Goal: Task Accomplishment & Management: Manage account settings

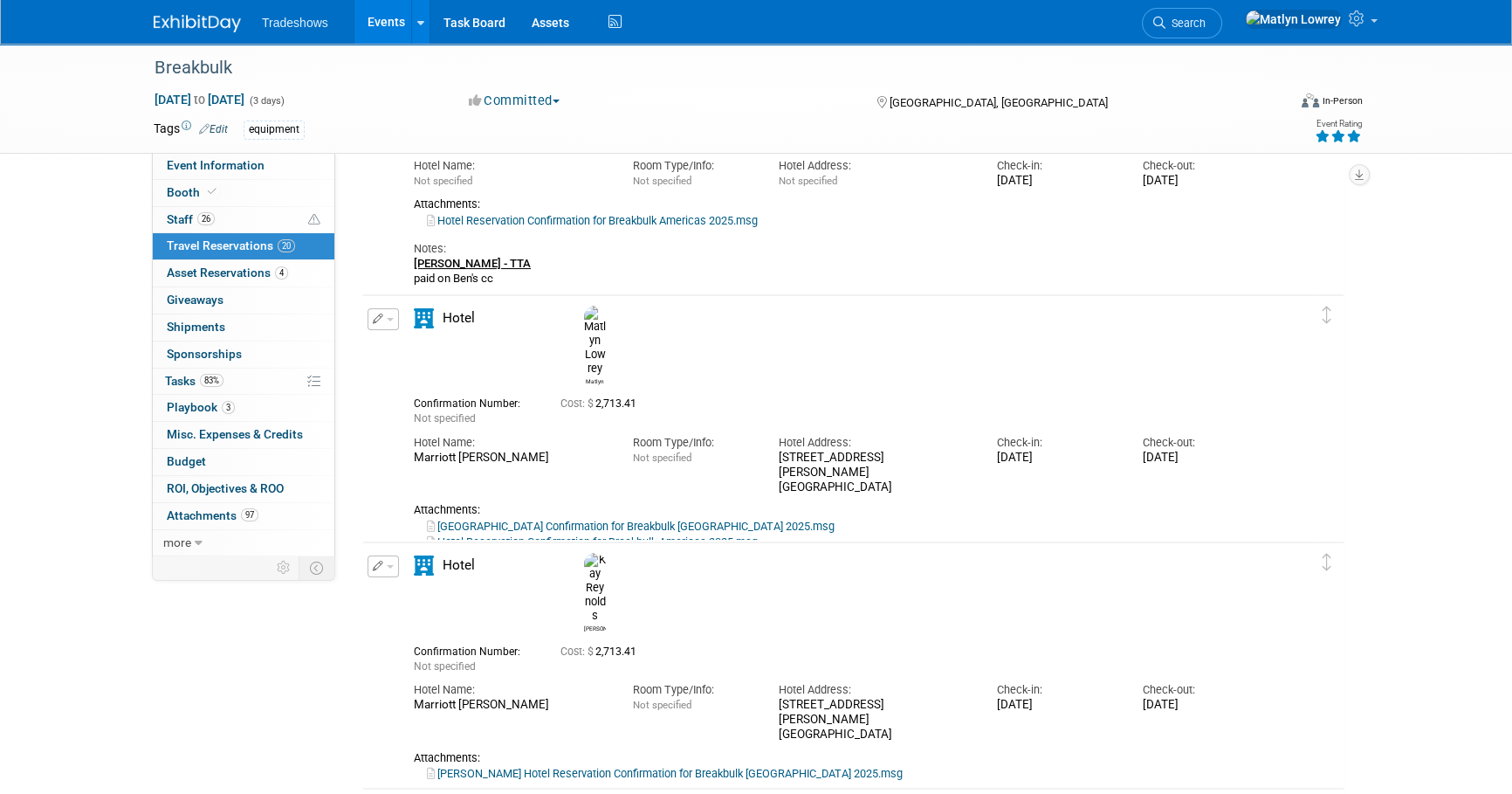
click at [376, 14] on link "Events" at bounding box center [387, 22] width 64 height 43
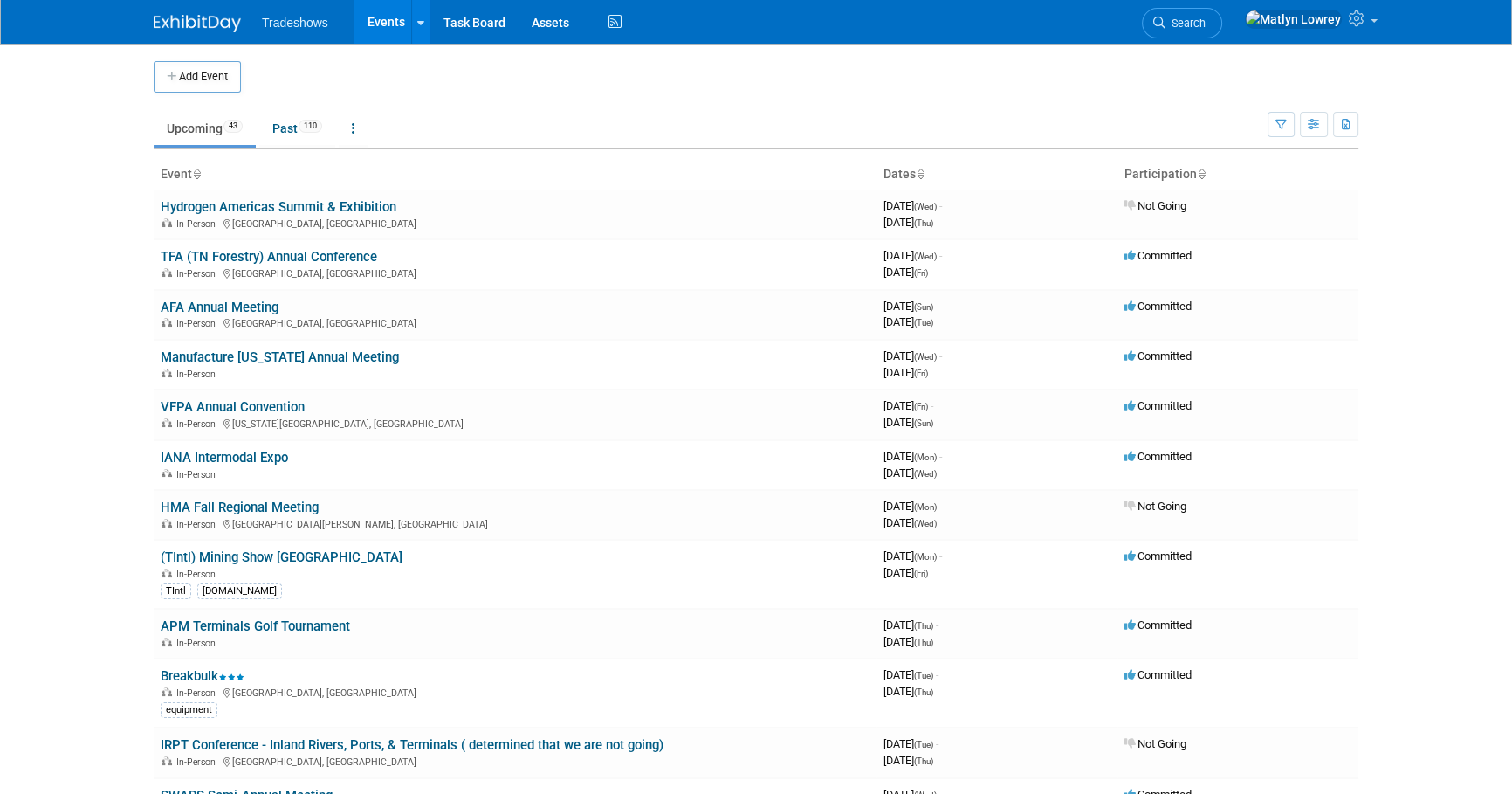
click at [1222, 30] on link "Search" at bounding box center [1182, 23] width 80 height 30
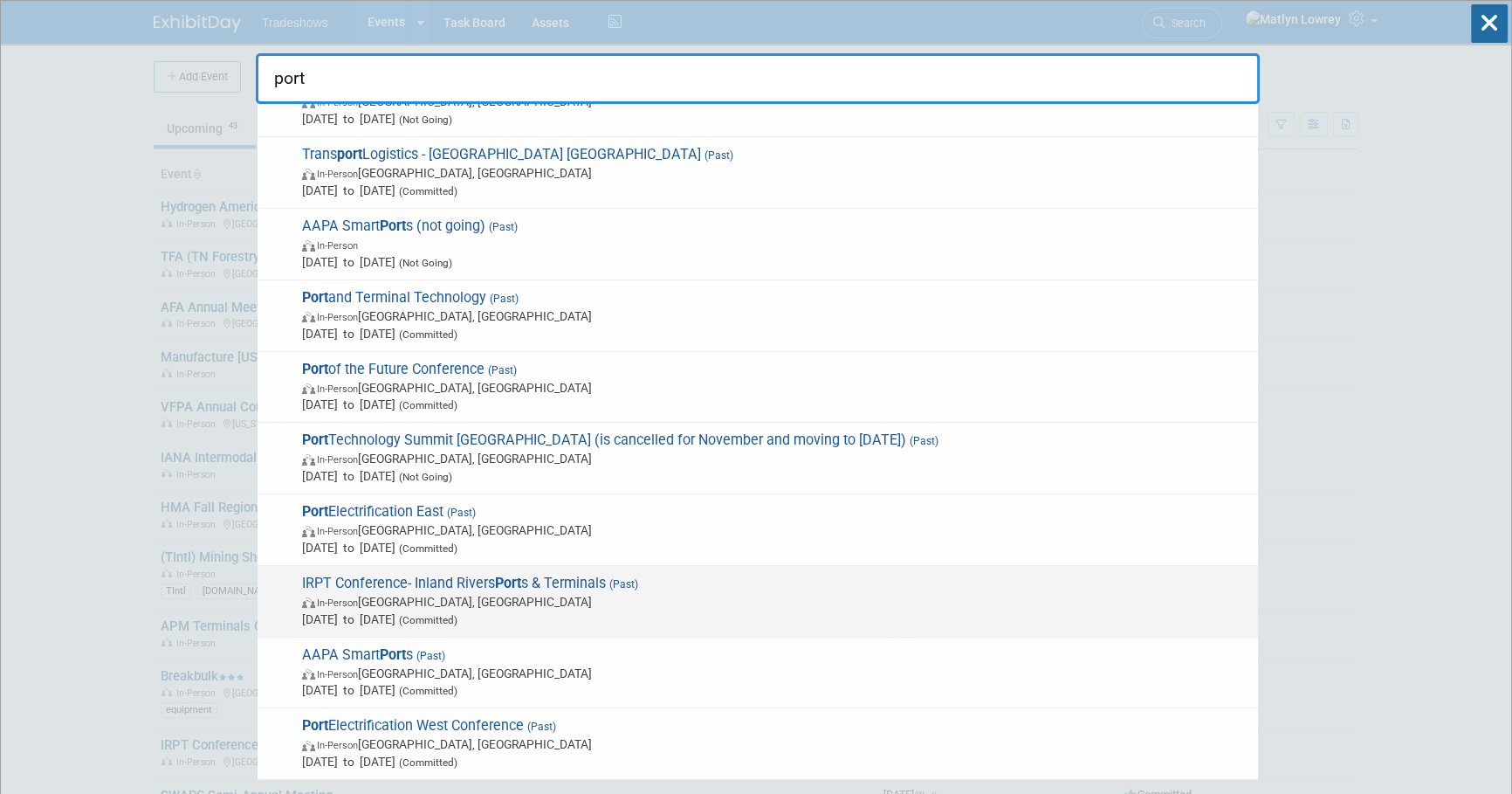
scroll to position [102, 0]
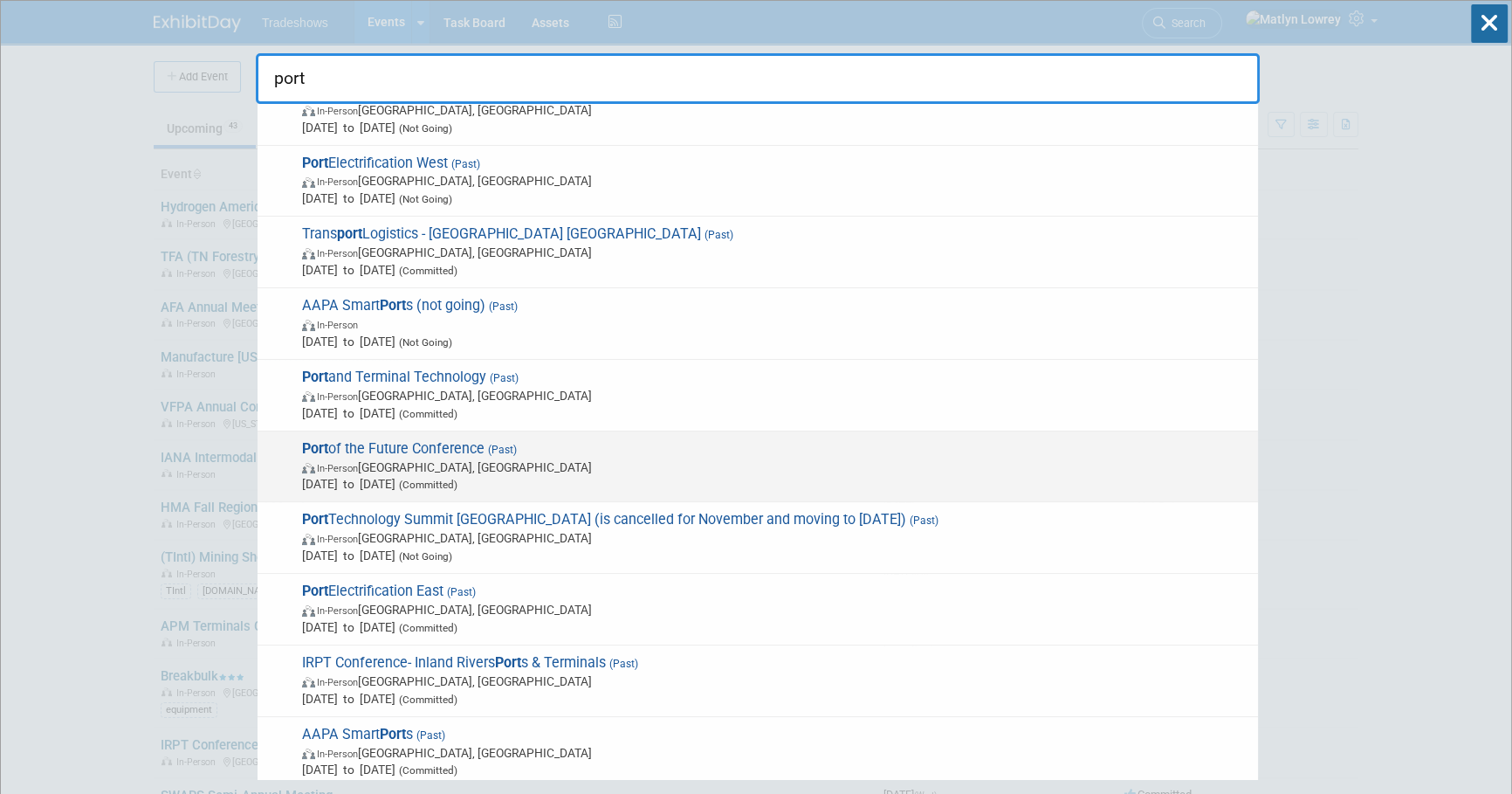
type input "port"
click at [392, 460] on span "In-Person [GEOGRAPHIC_DATA], [GEOGRAPHIC_DATA]" at bounding box center [776, 467] width 947 height 18
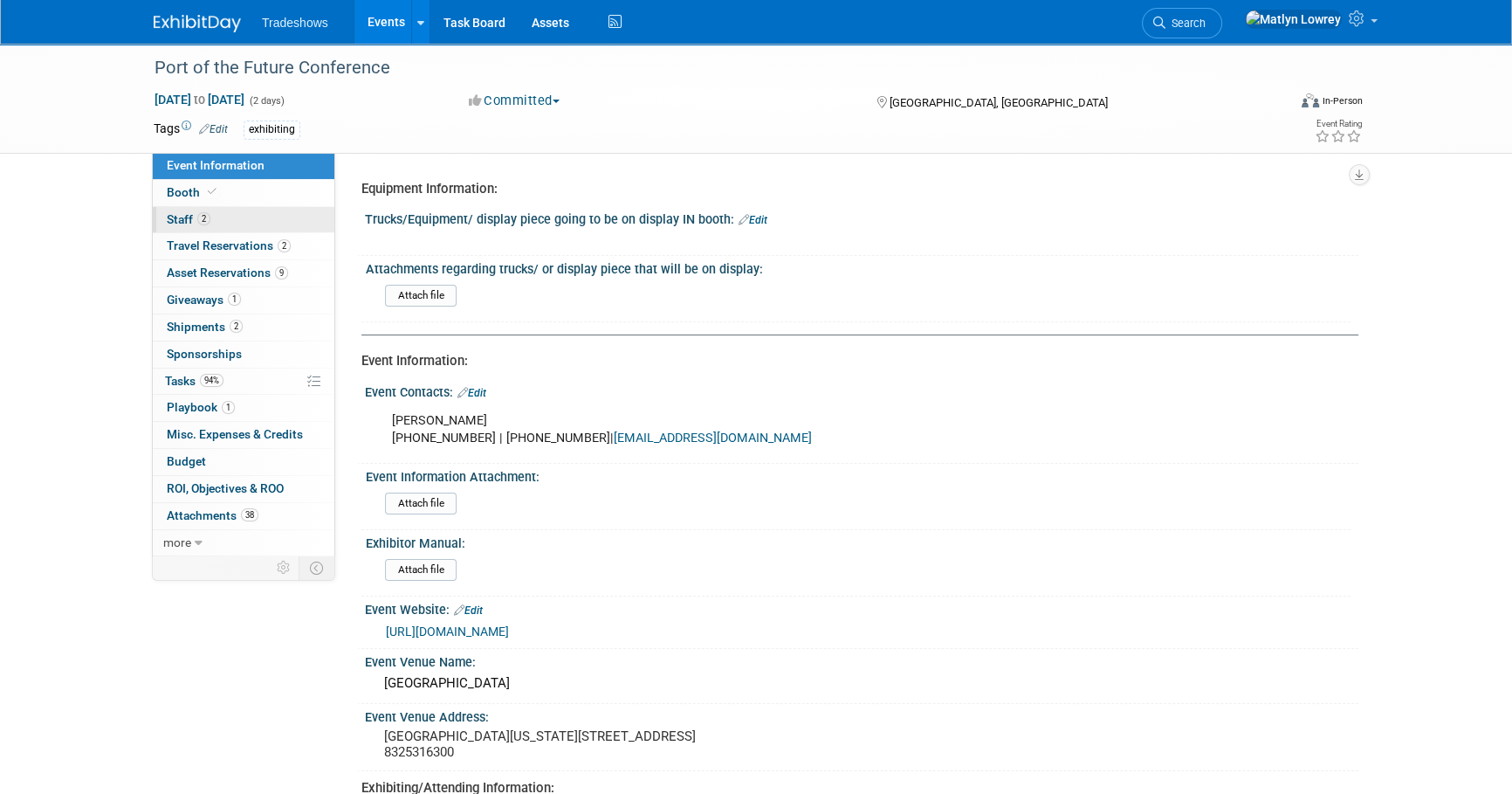
click at [221, 214] on link "2 Staff 2" at bounding box center [243, 220] width 182 height 26
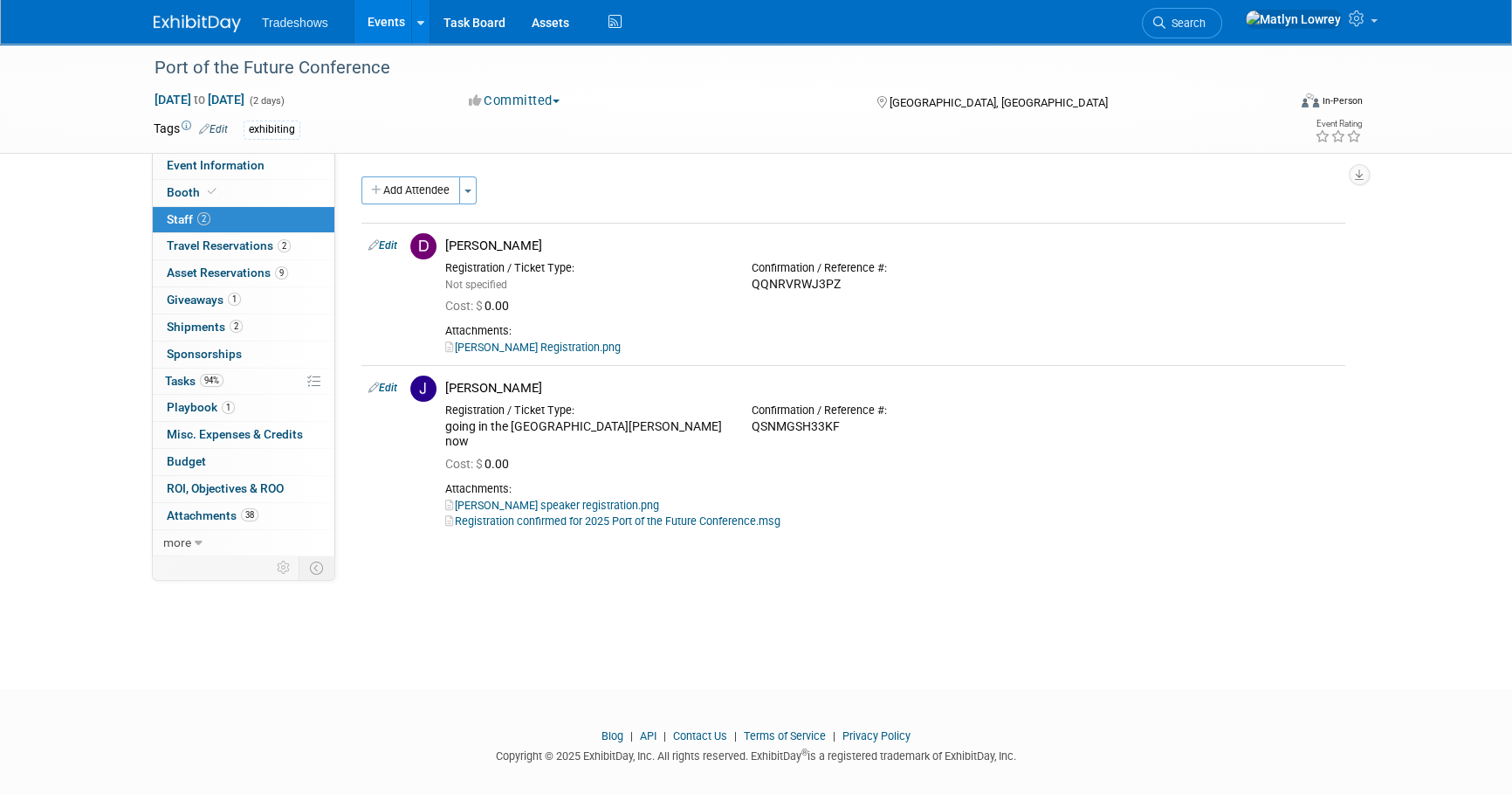
click at [364, 18] on link "Events" at bounding box center [387, 22] width 64 height 43
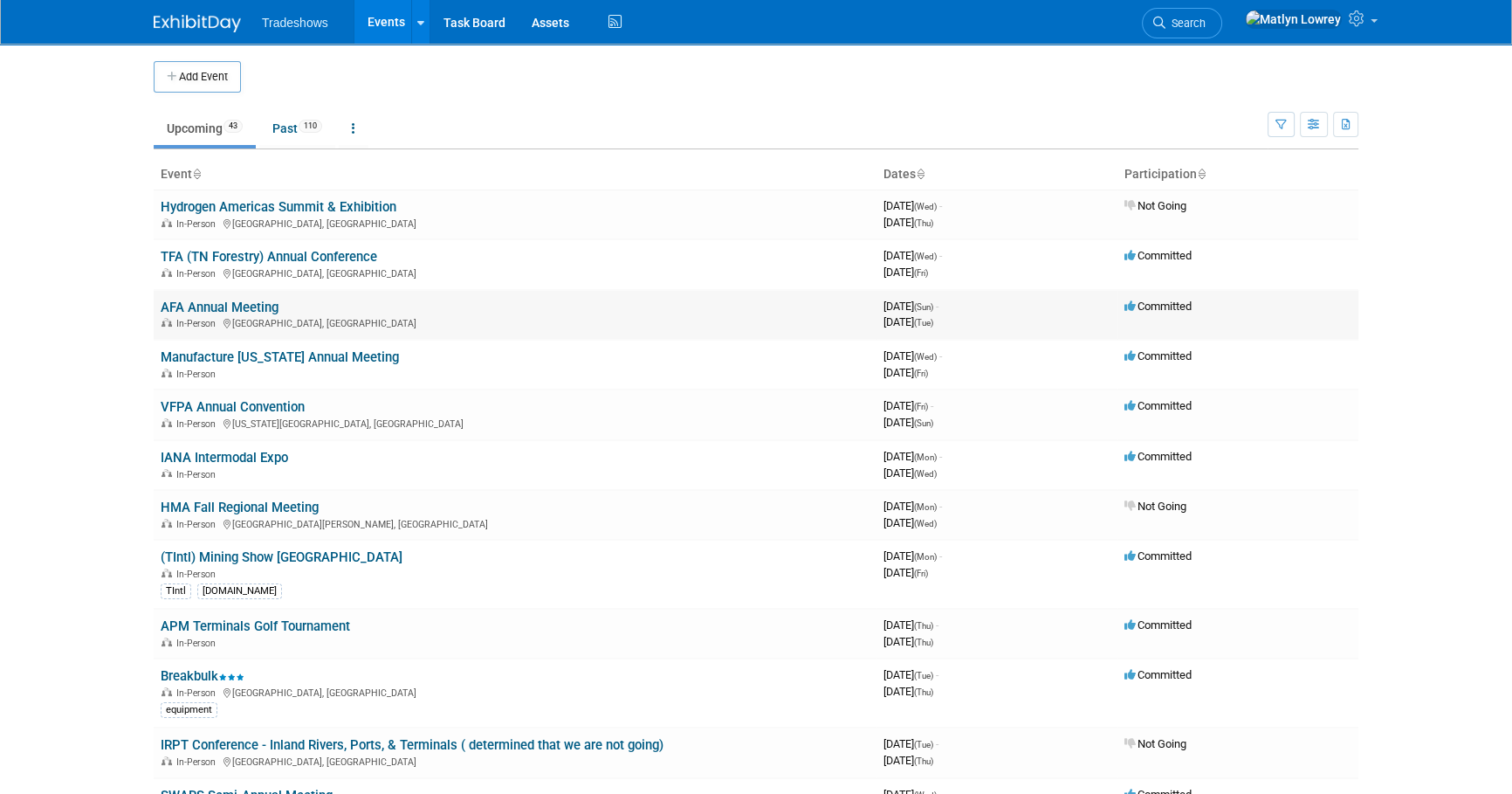
click at [222, 306] on link "AFA Annual Meeting" at bounding box center [219, 307] width 118 height 16
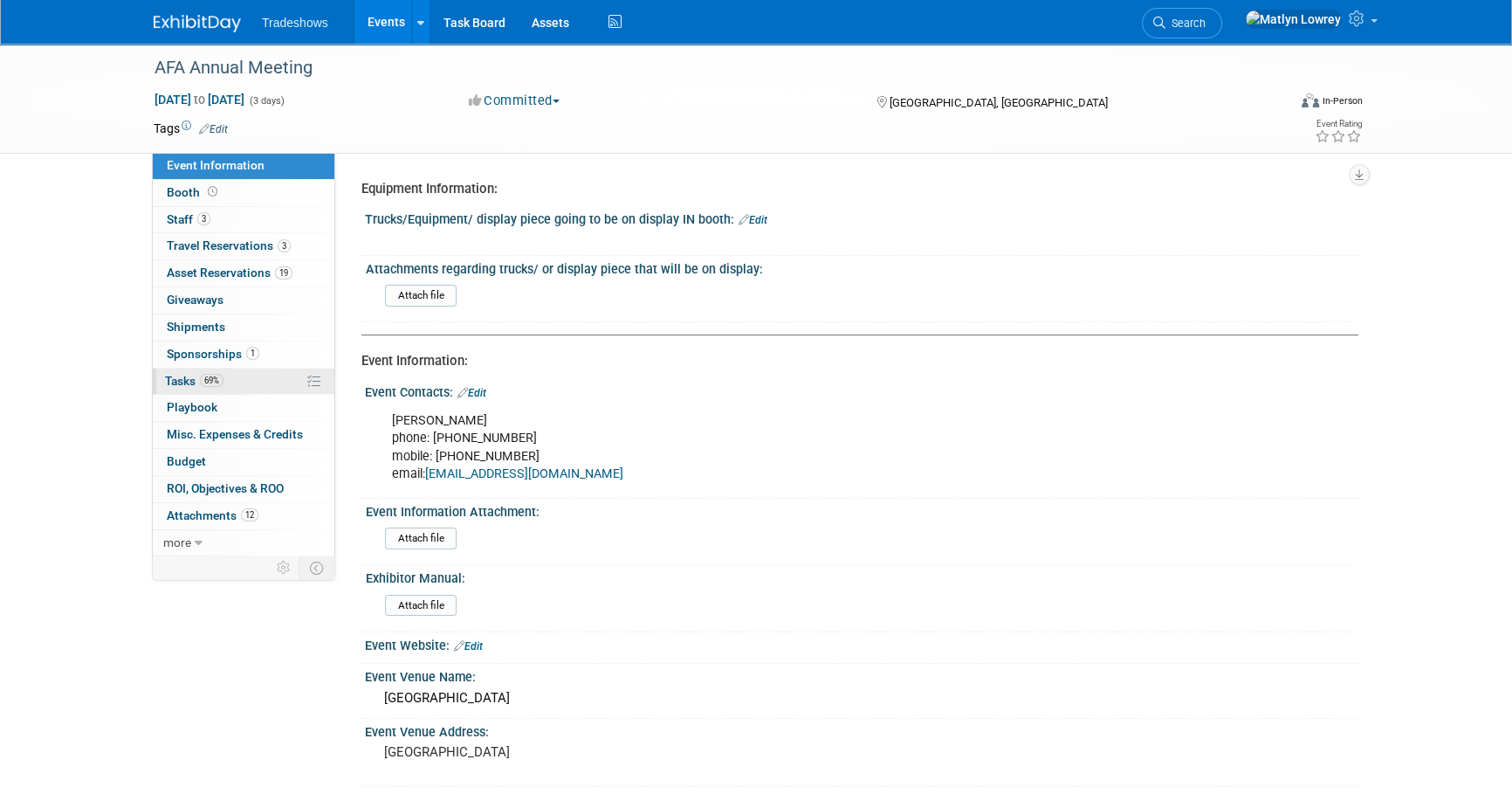
click at [186, 375] on span "Tasks 69%" at bounding box center [194, 381] width 58 height 14
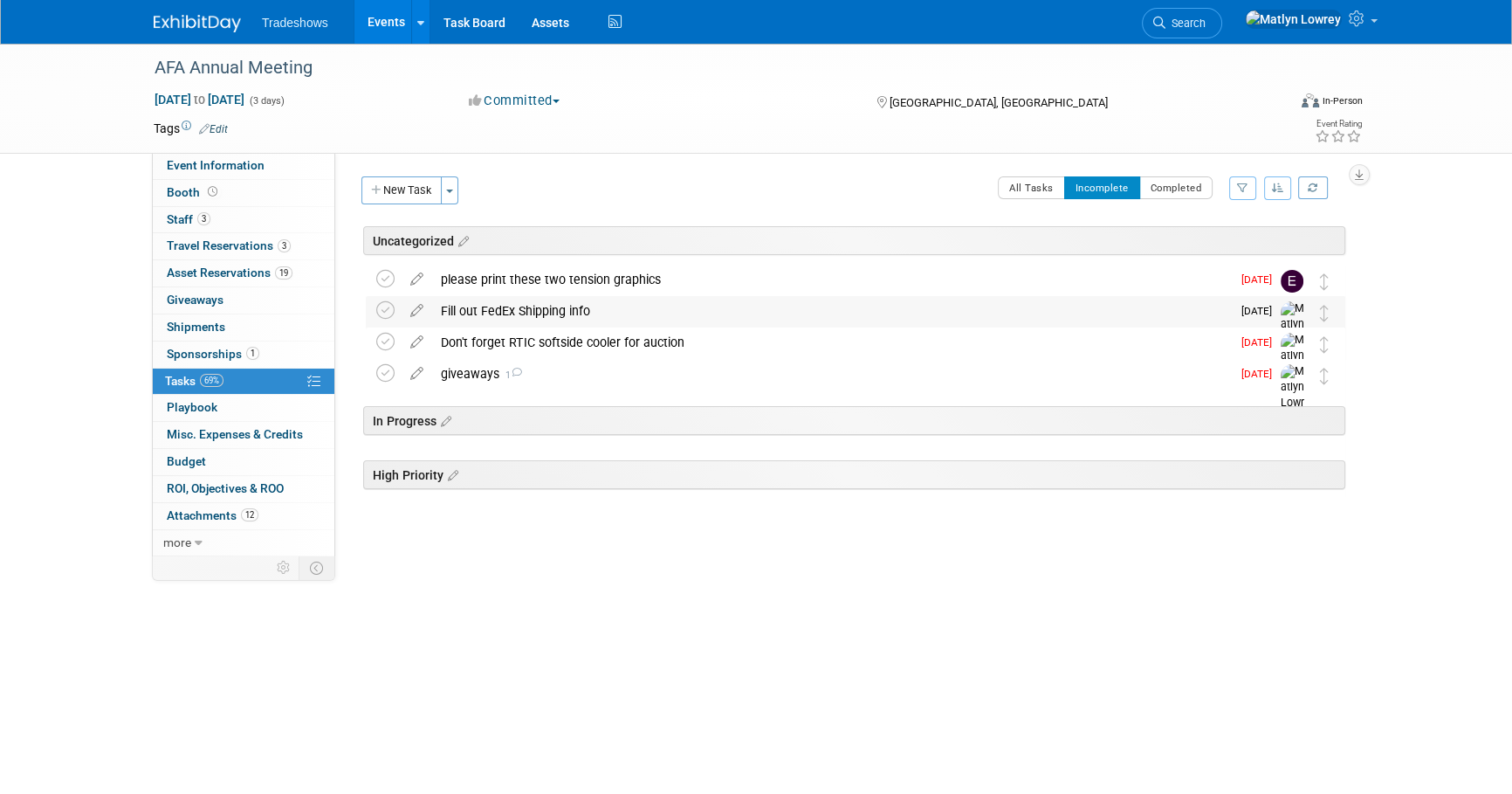
click at [475, 314] on div "Fill out FedEx Shipping info" at bounding box center [831, 311] width 799 height 30
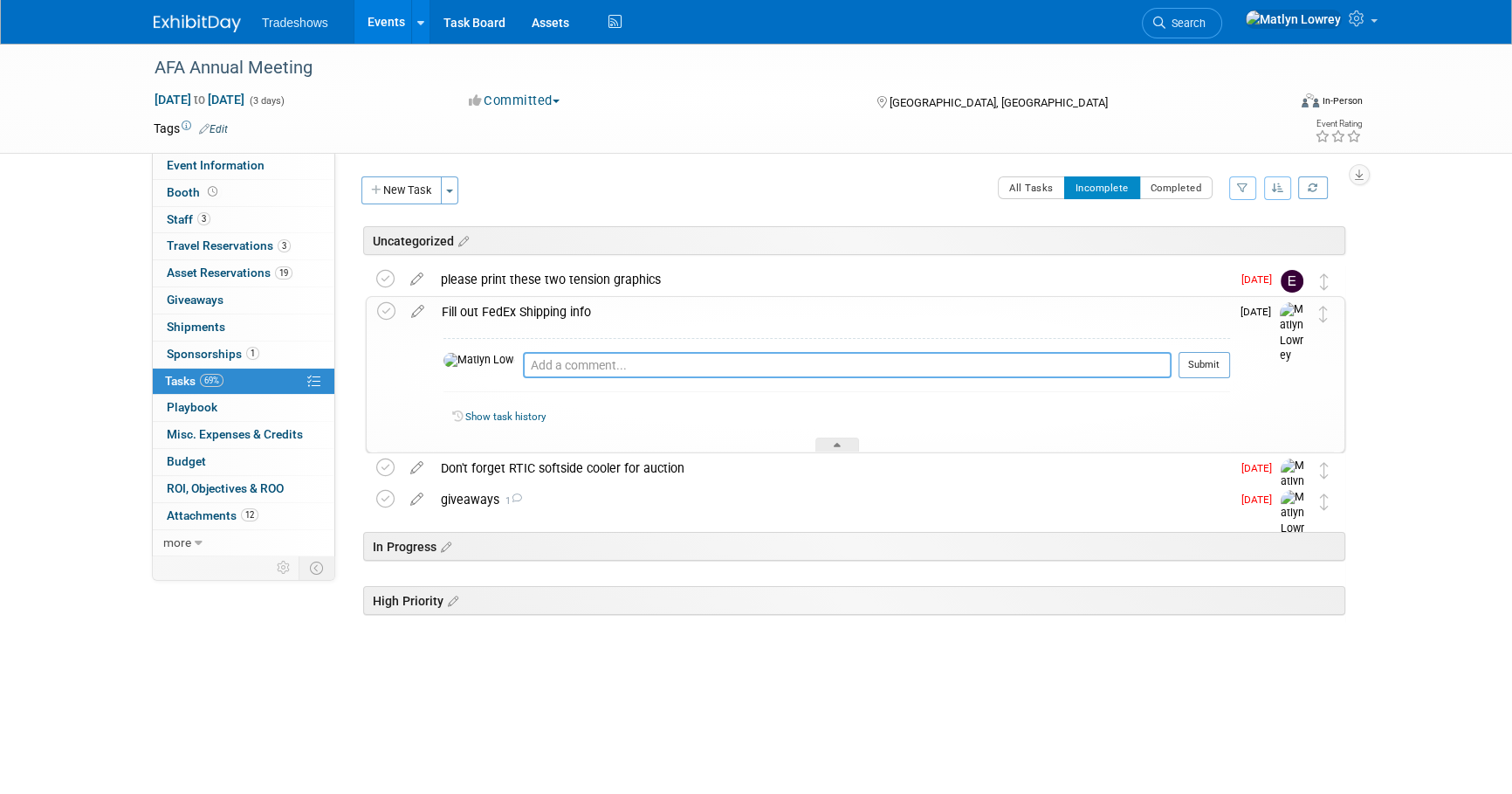
click at [523, 367] on textarea at bounding box center [847, 365] width 649 height 26
type textarea "no shipping invovled"
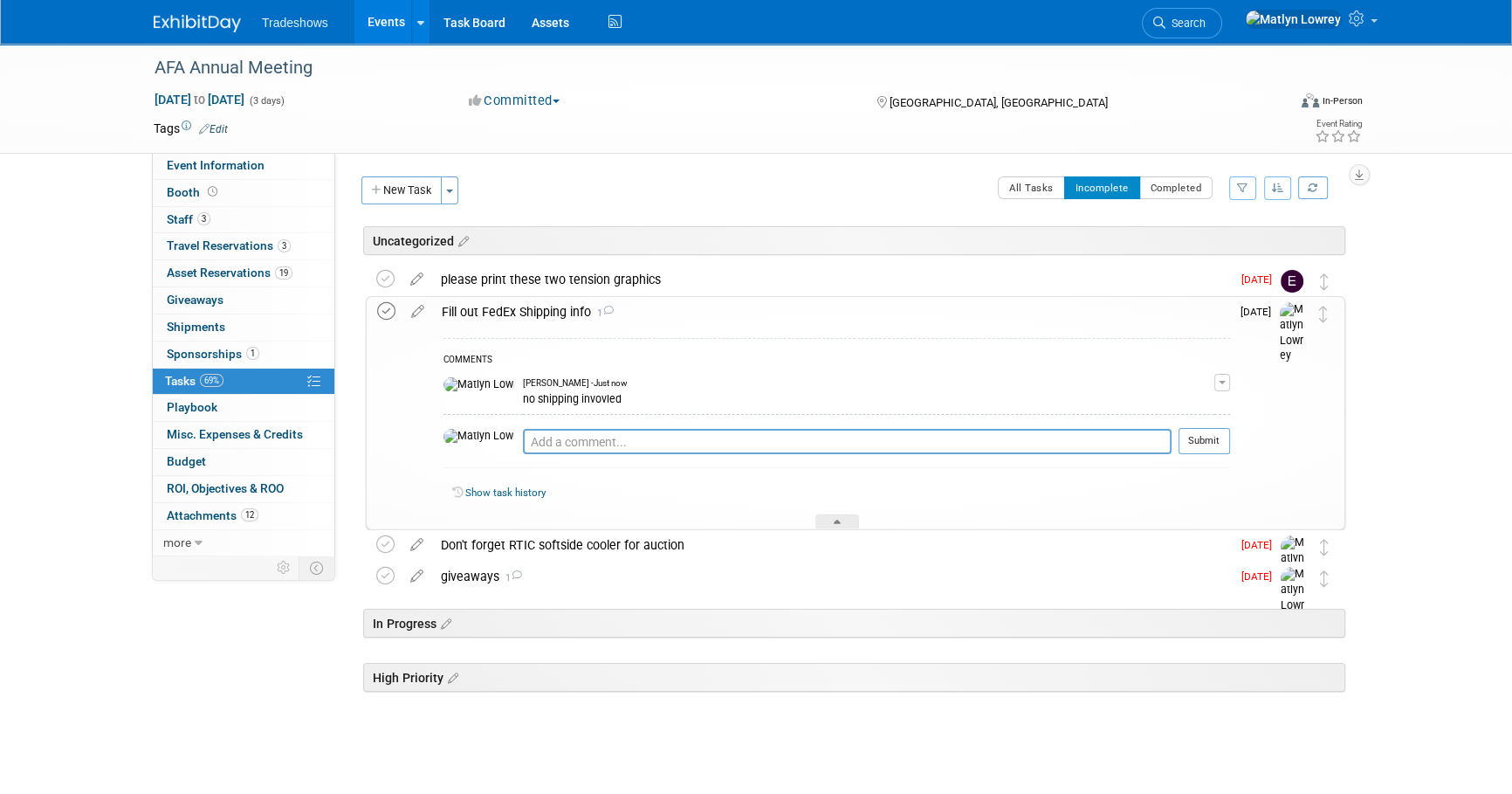
click at [392, 308] on icon at bounding box center [386, 311] width 18 height 18
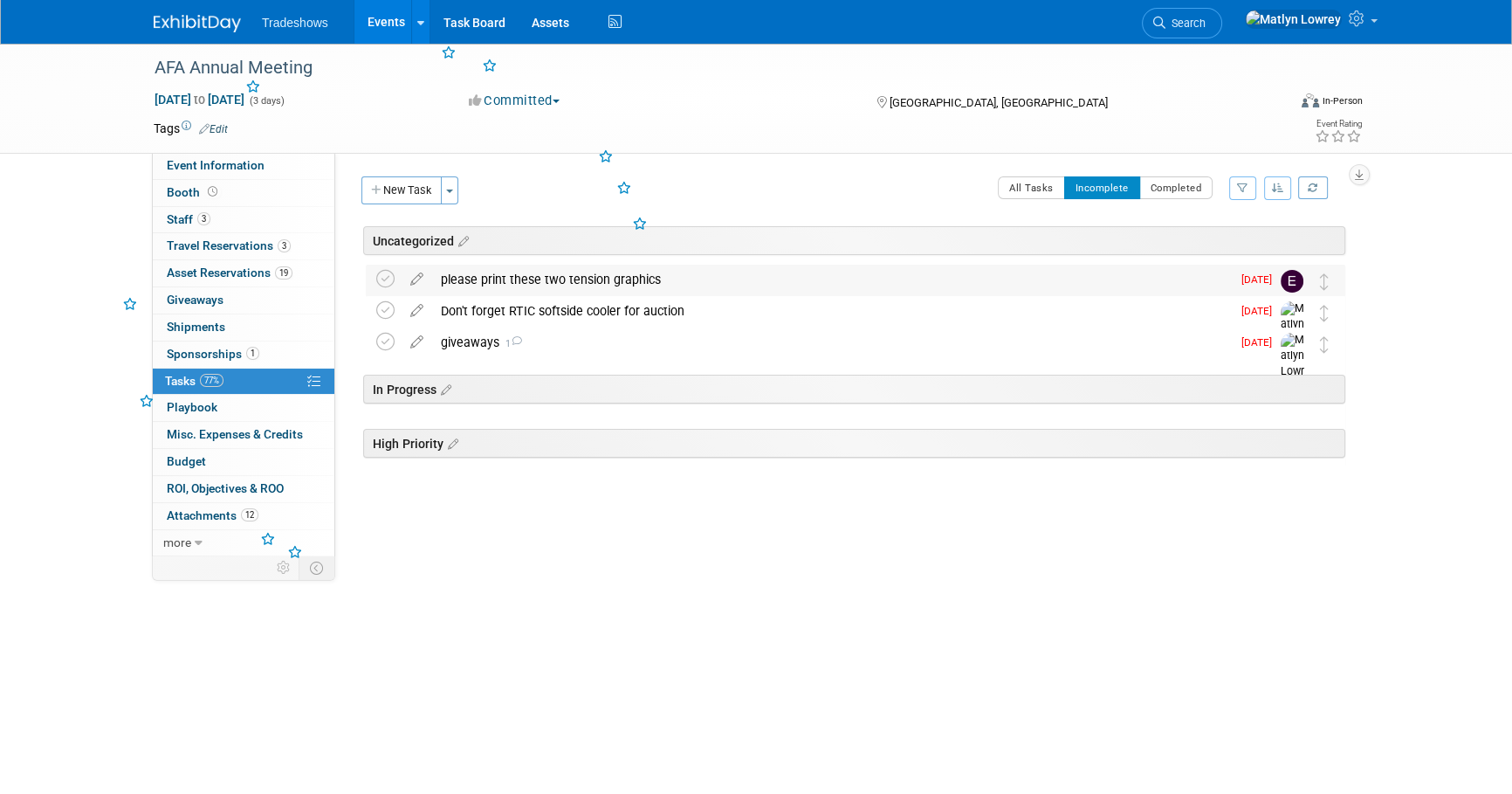
click at [504, 283] on div "please print these two tension graphics" at bounding box center [831, 280] width 799 height 30
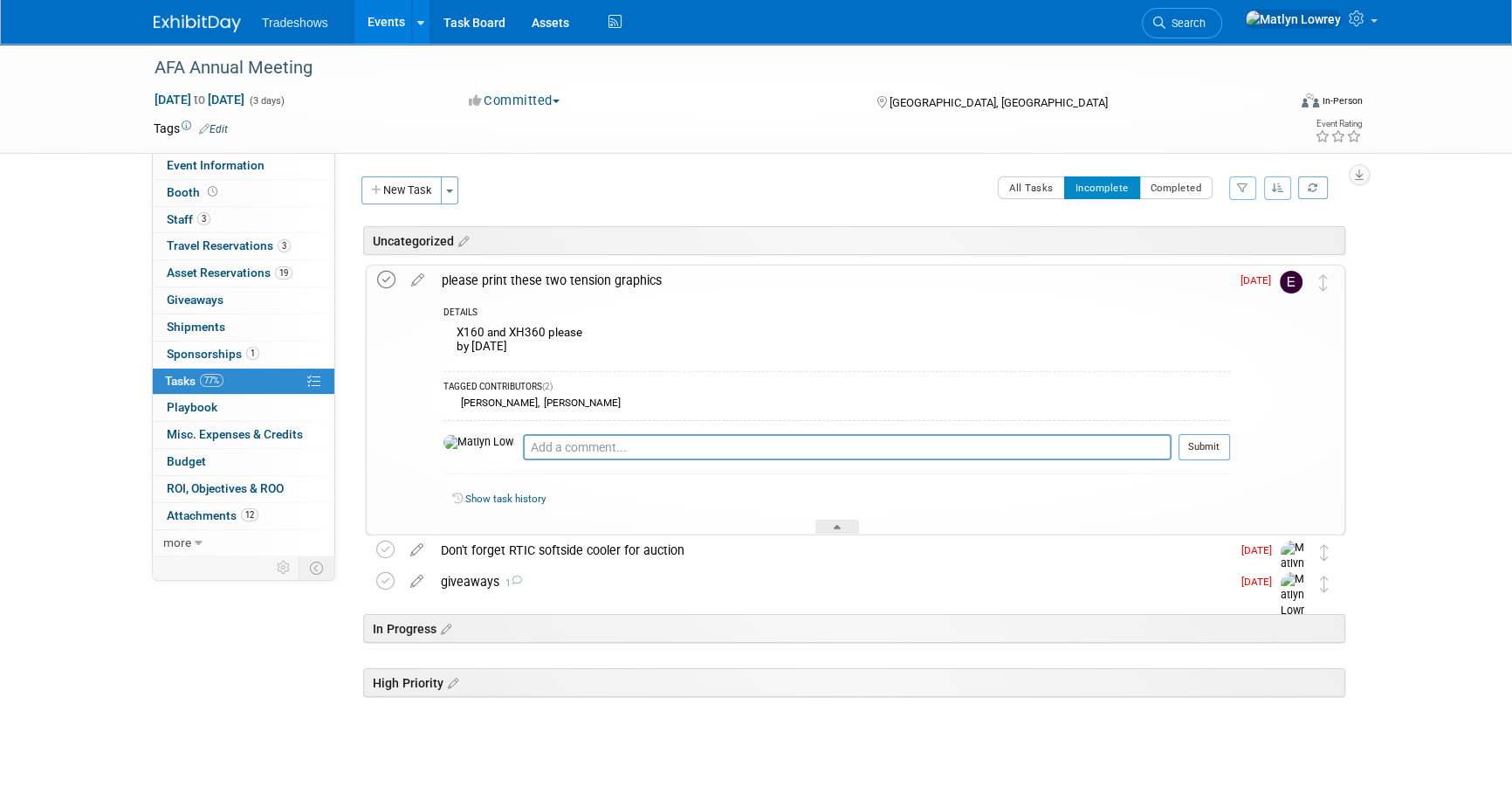
click at [385, 287] on icon at bounding box center [386, 280] width 18 height 18
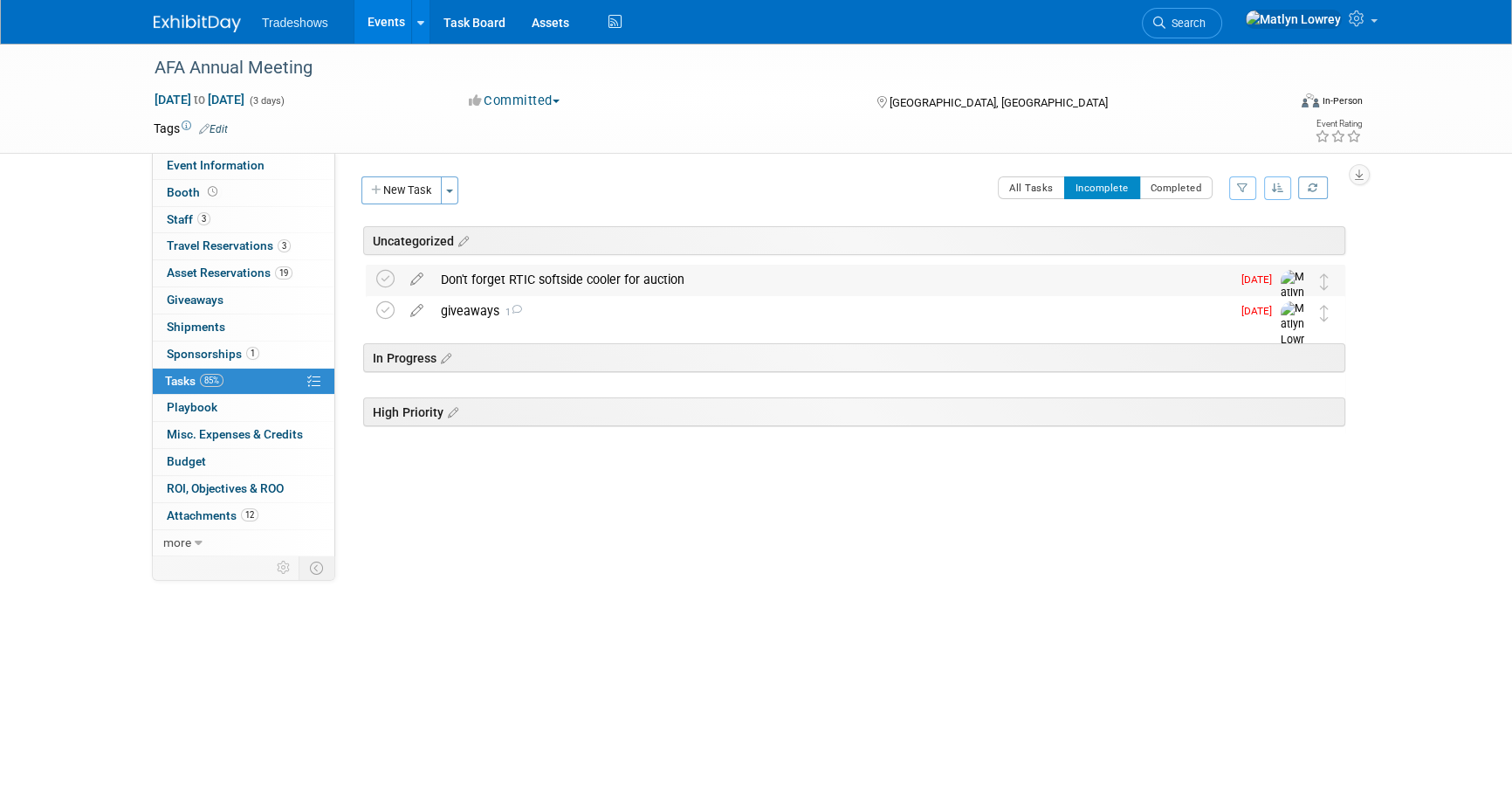
click at [548, 283] on div "Don't forget RTIC softside cooler for auction" at bounding box center [831, 280] width 799 height 30
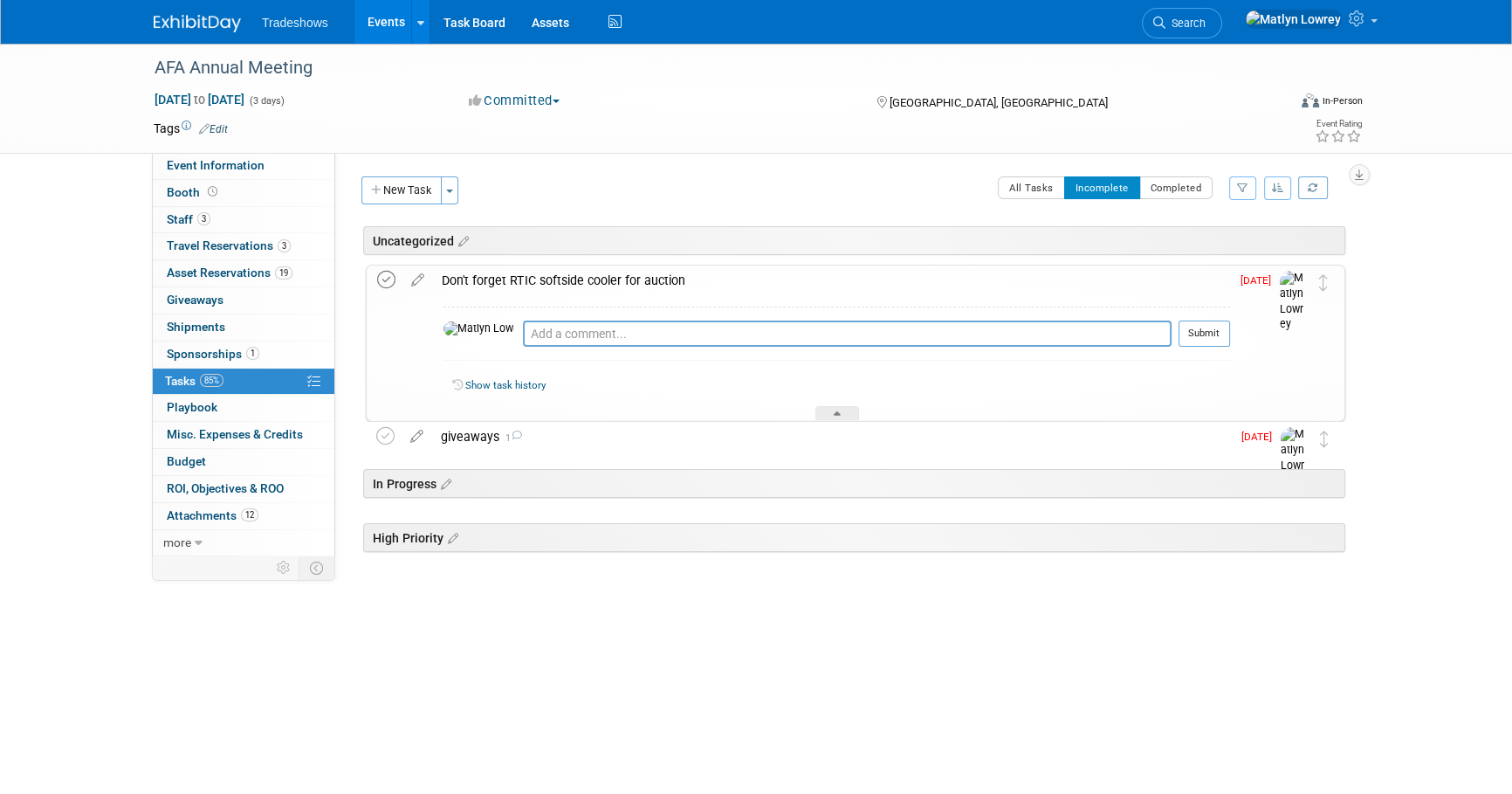
click at [389, 279] on icon at bounding box center [386, 280] width 18 height 18
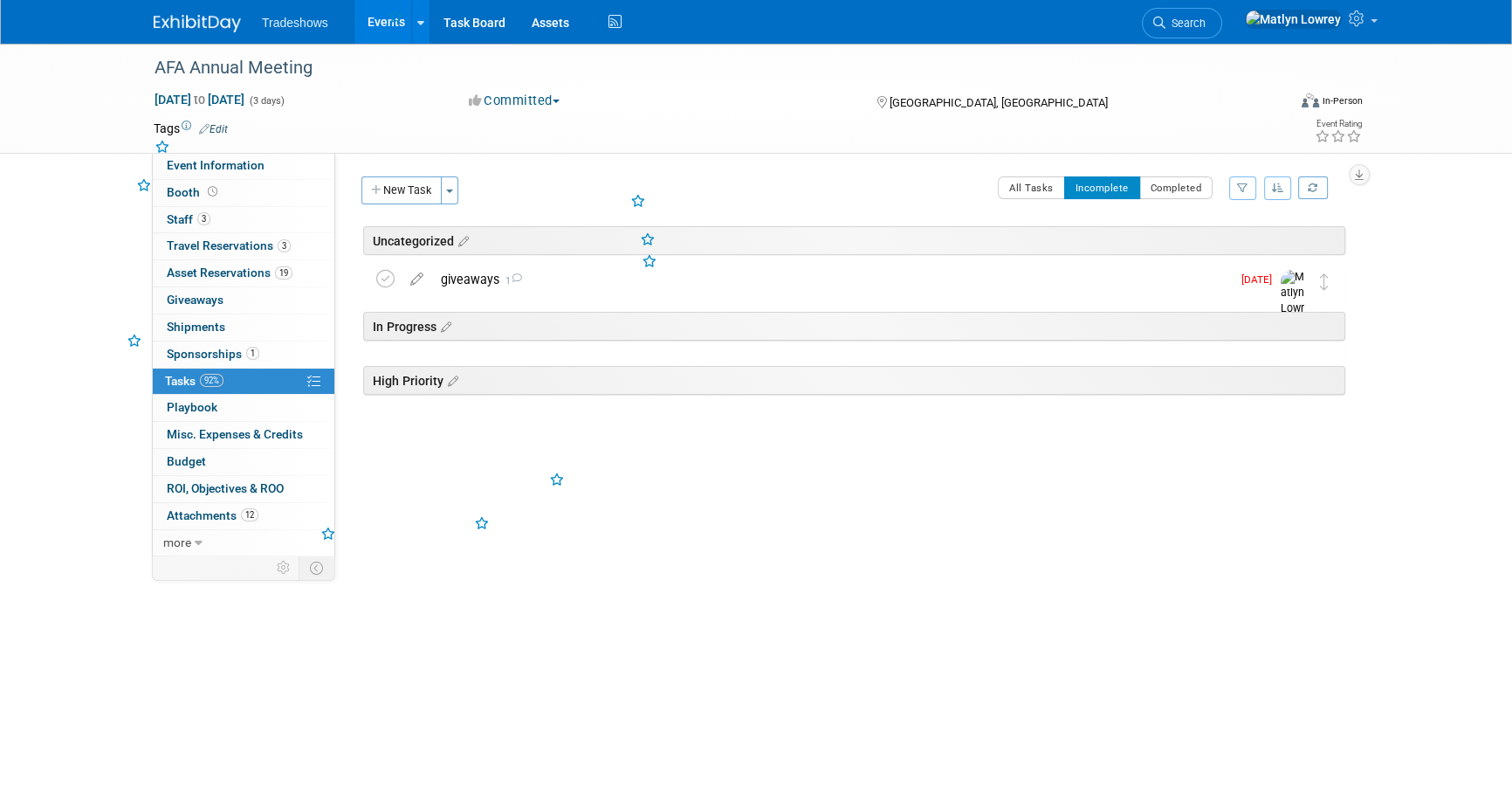
click at [391, 279] on icon at bounding box center [385, 279] width 18 height 18
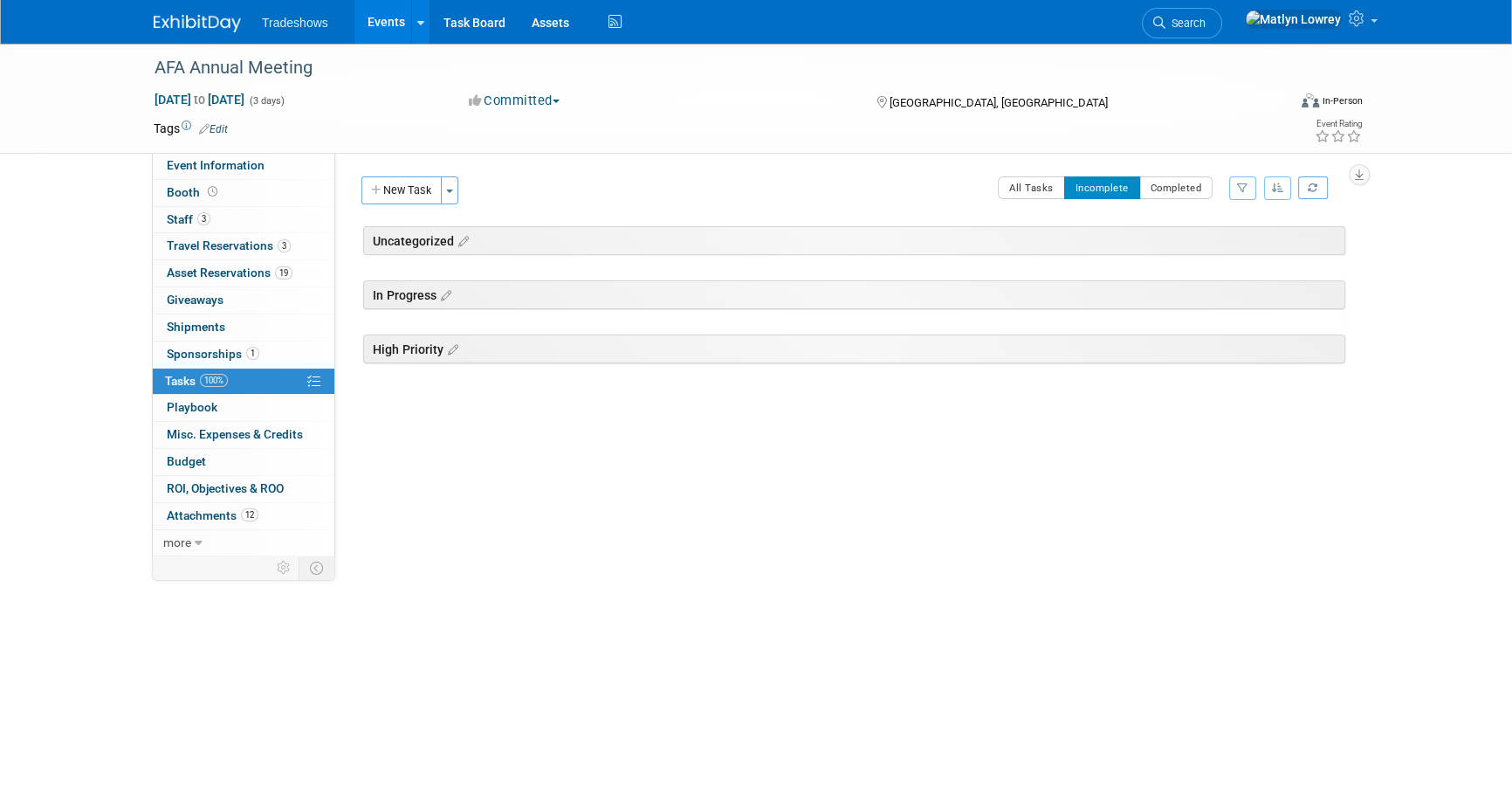
click at [370, 18] on link "Events" at bounding box center [387, 22] width 64 height 43
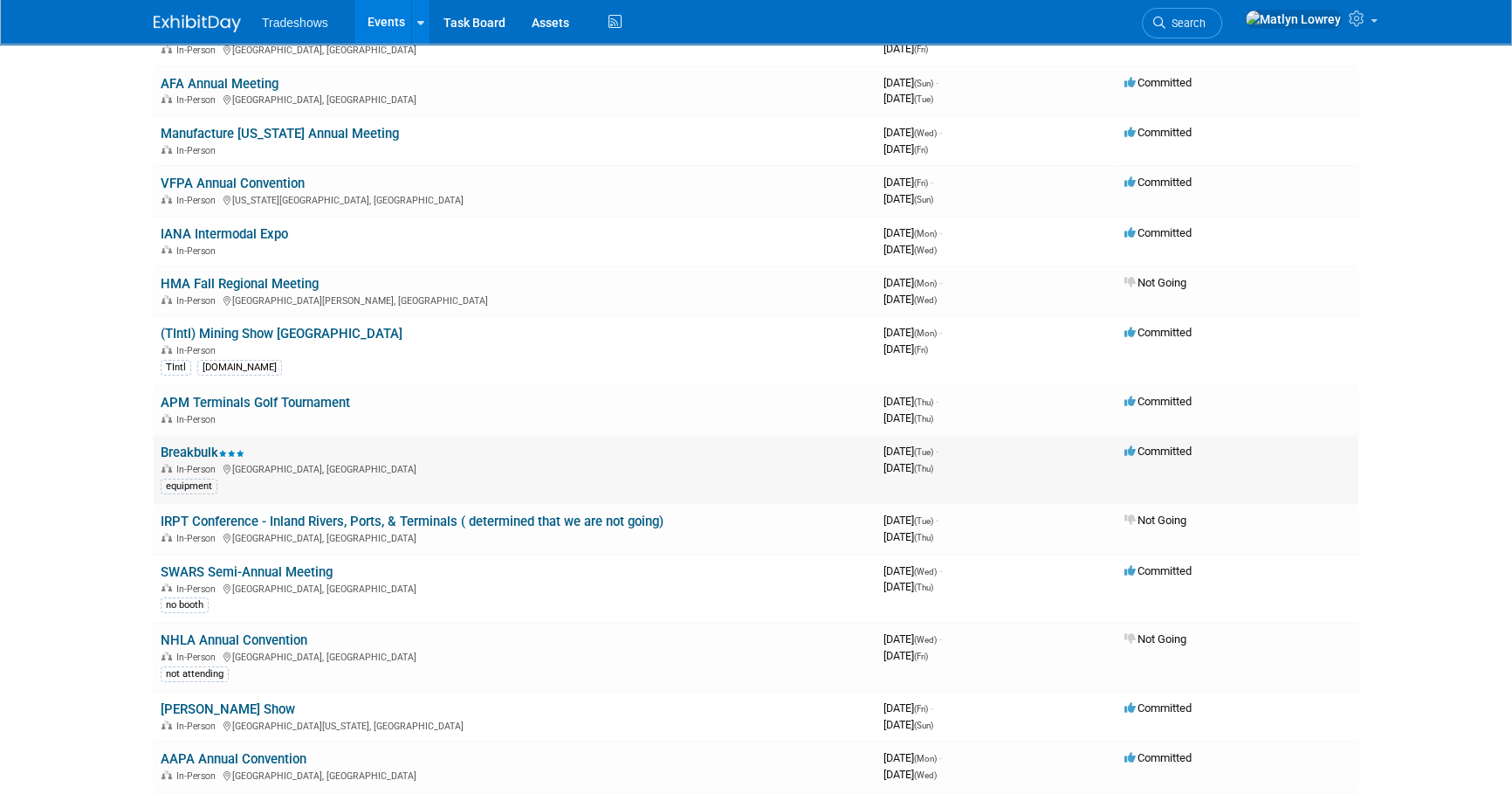
scroll to position [237, 0]
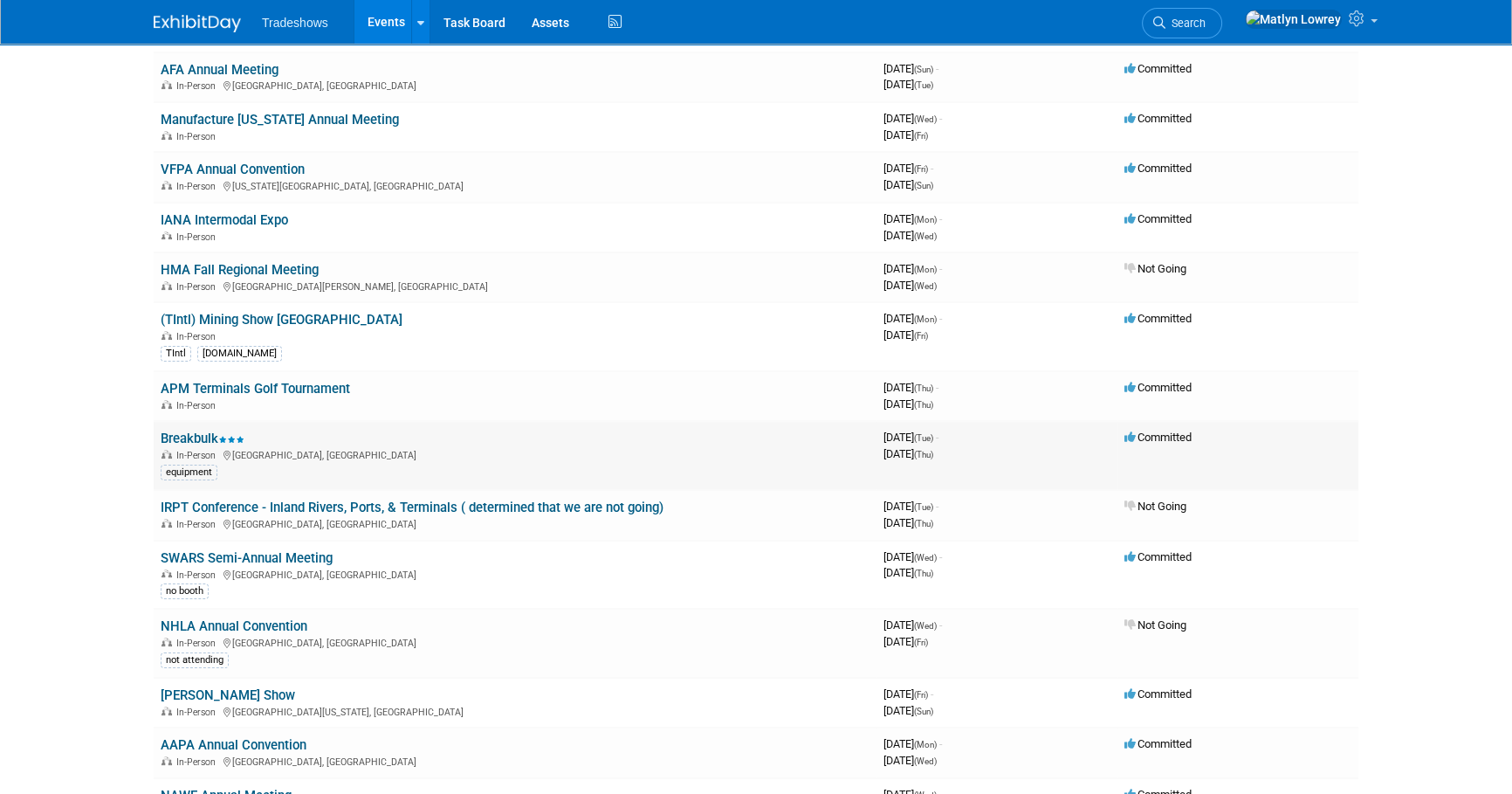
click at [200, 440] on link "Breakbulk" at bounding box center [202, 438] width 84 height 16
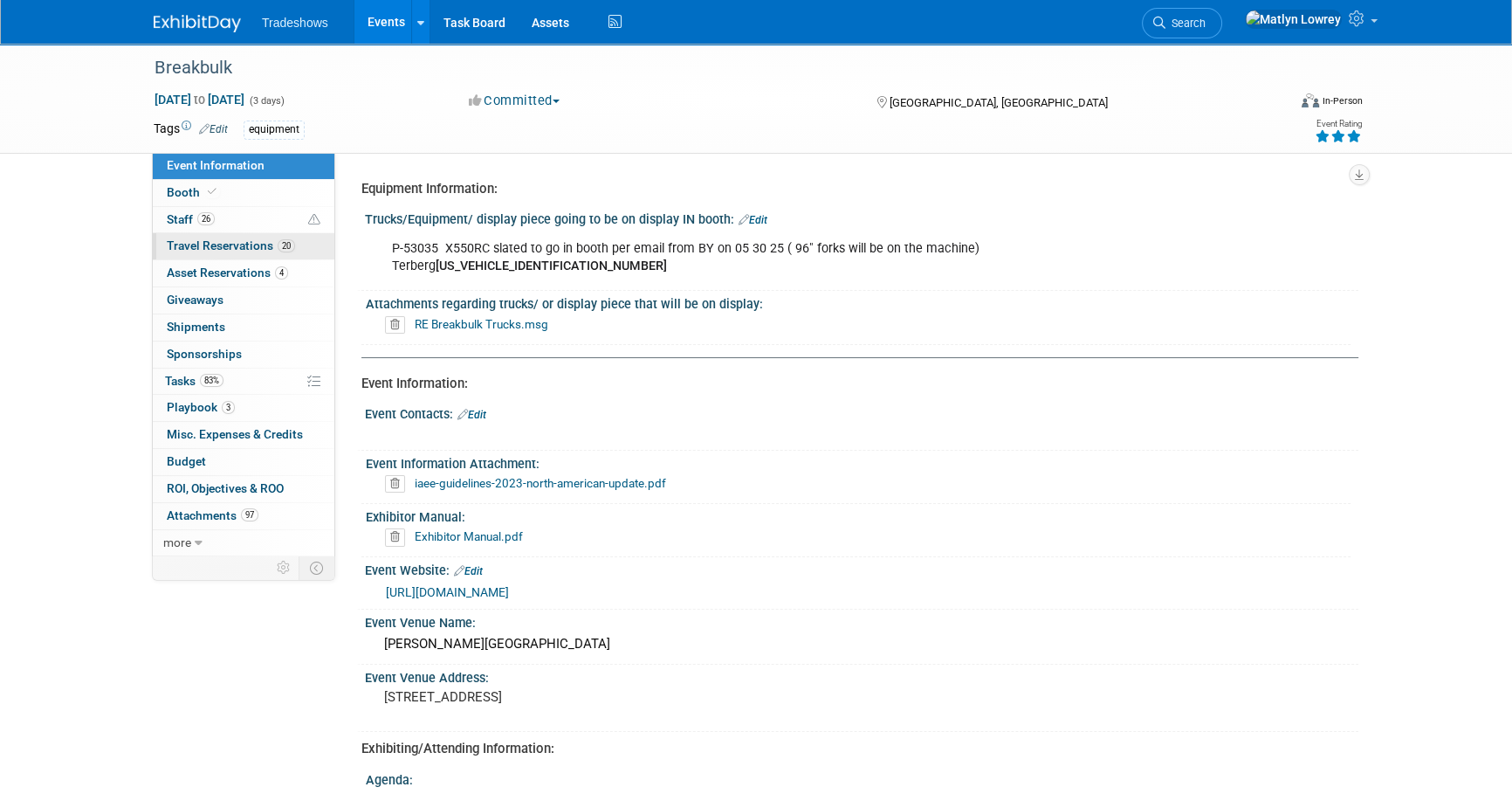
click at [168, 242] on span "Travel Reservations 20" at bounding box center [231, 245] width 128 height 14
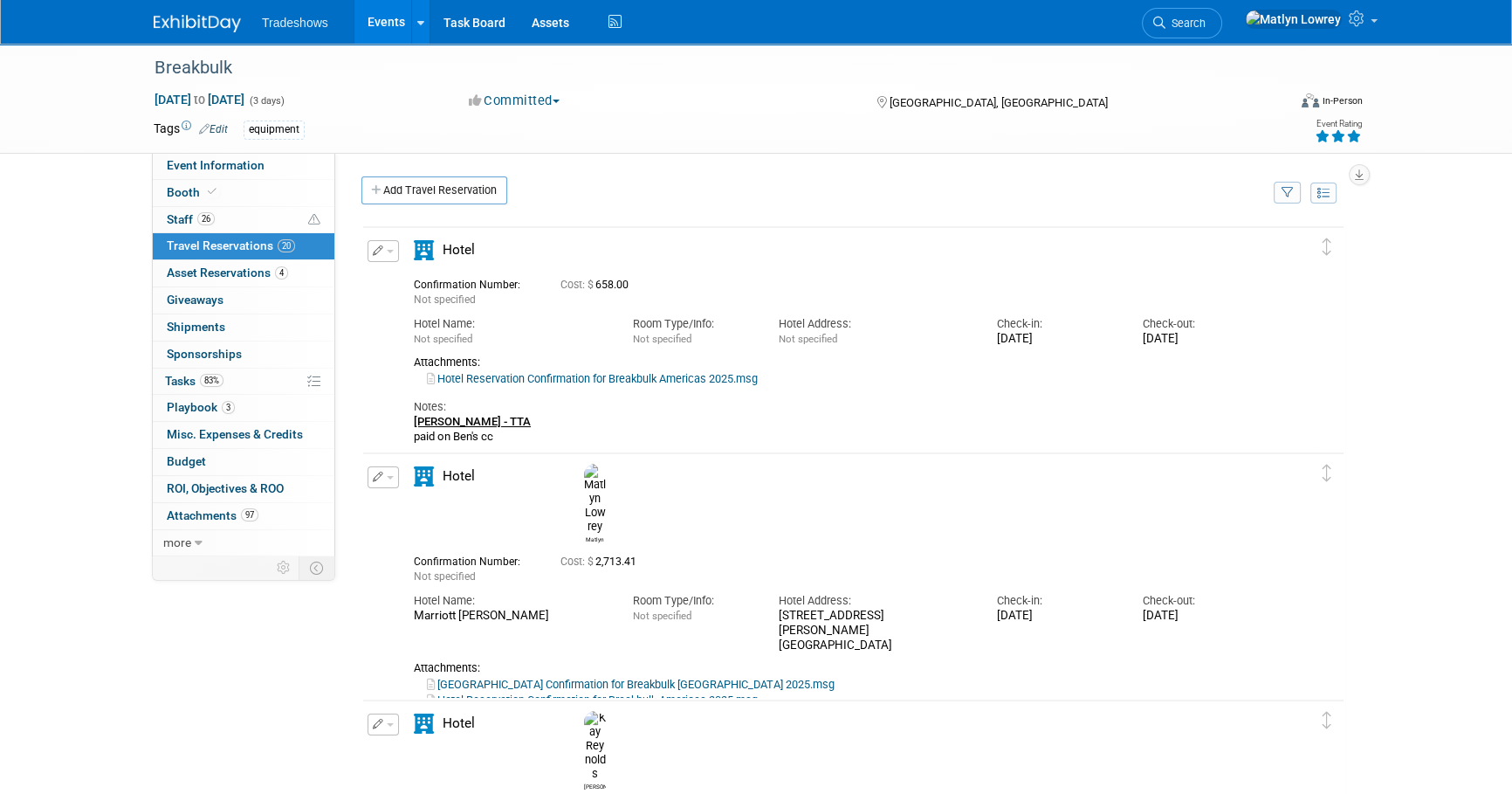
click at [367, 35] on link "Events" at bounding box center [387, 22] width 64 height 43
